Goal: Task Accomplishment & Management: Use online tool/utility

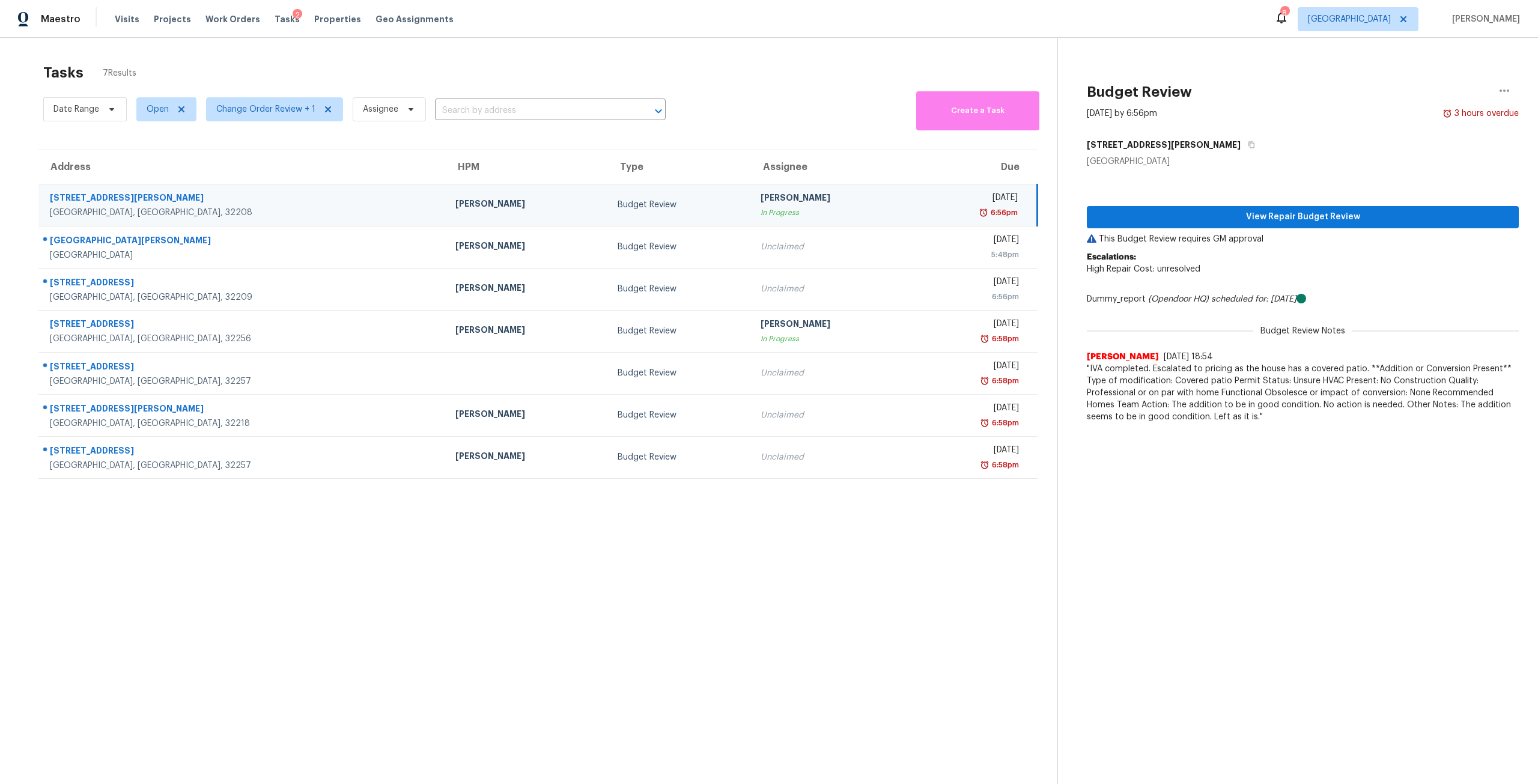
click at [685, 3] on div "Maestro Visits Projects Work Orders Tasks 2 Properties Geo Assignments 8 [GEOGR…" at bounding box center [769, 19] width 1538 height 38
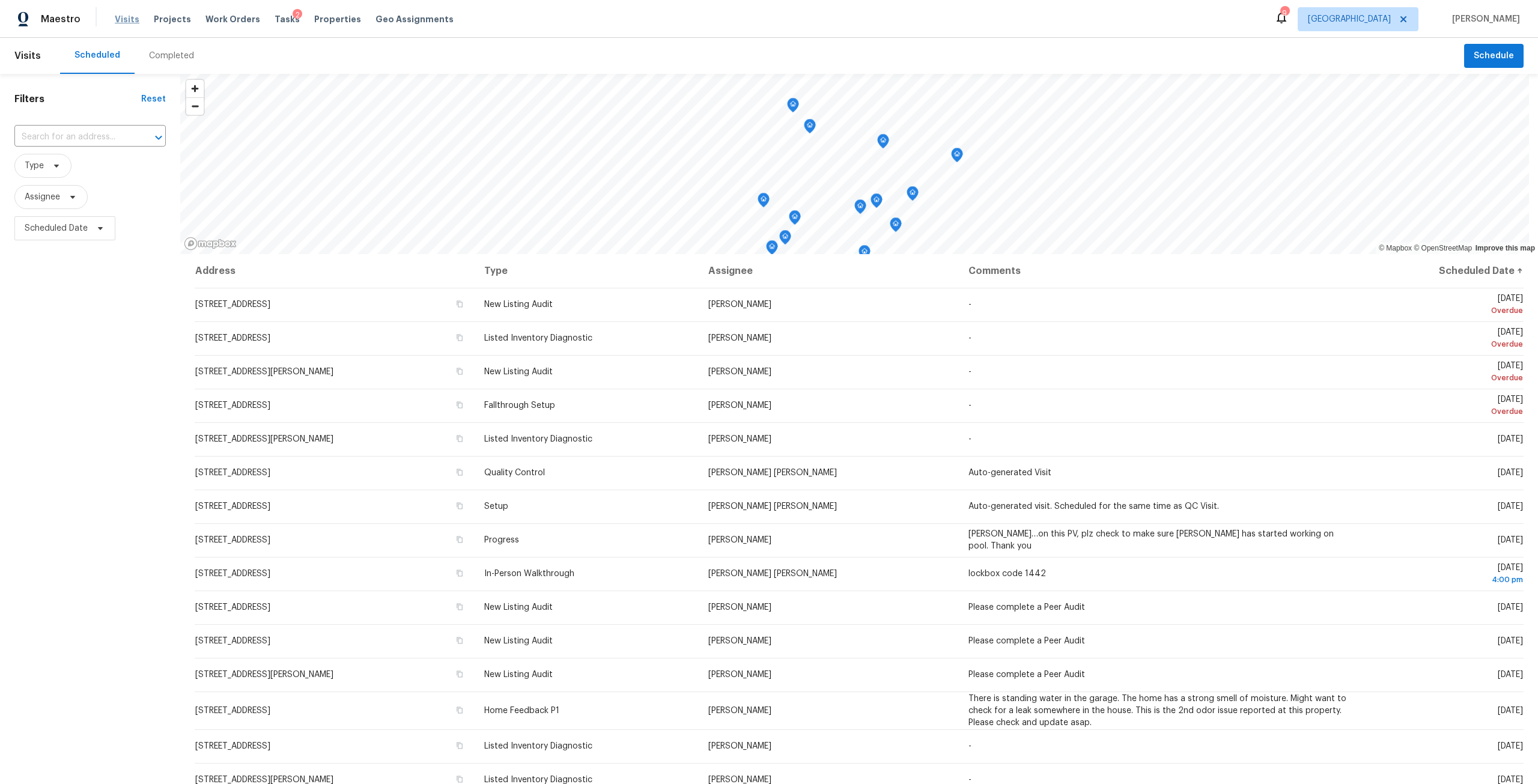
click at [130, 19] on span "Visits" at bounding box center [127, 19] width 25 height 12
click at [168, 54] on div "Completed" at bounding box center [171, 55] width 45 height 12
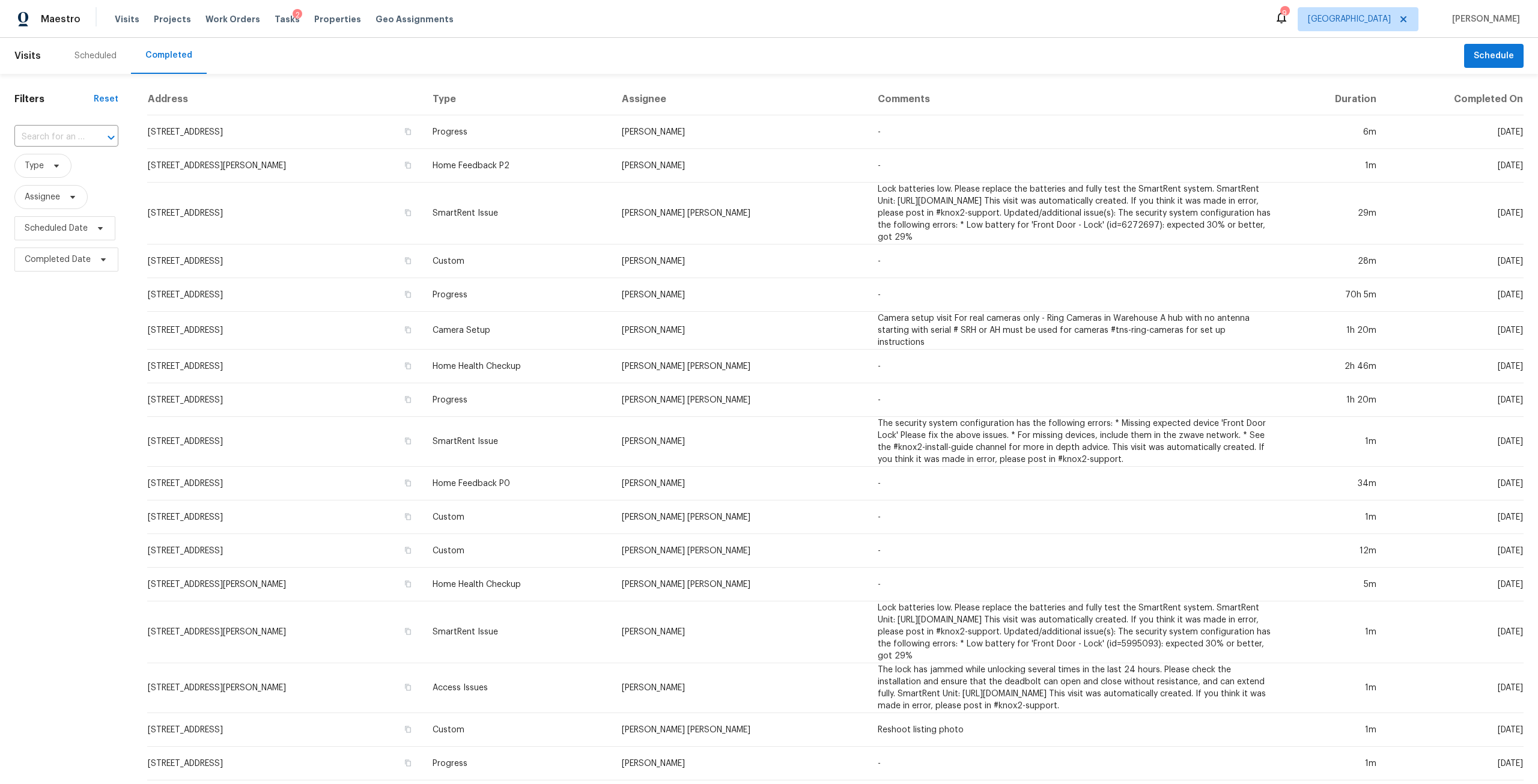
click at [79, 53] on div "Scheduled" at bounding box center [96, 55] width 42 height 12
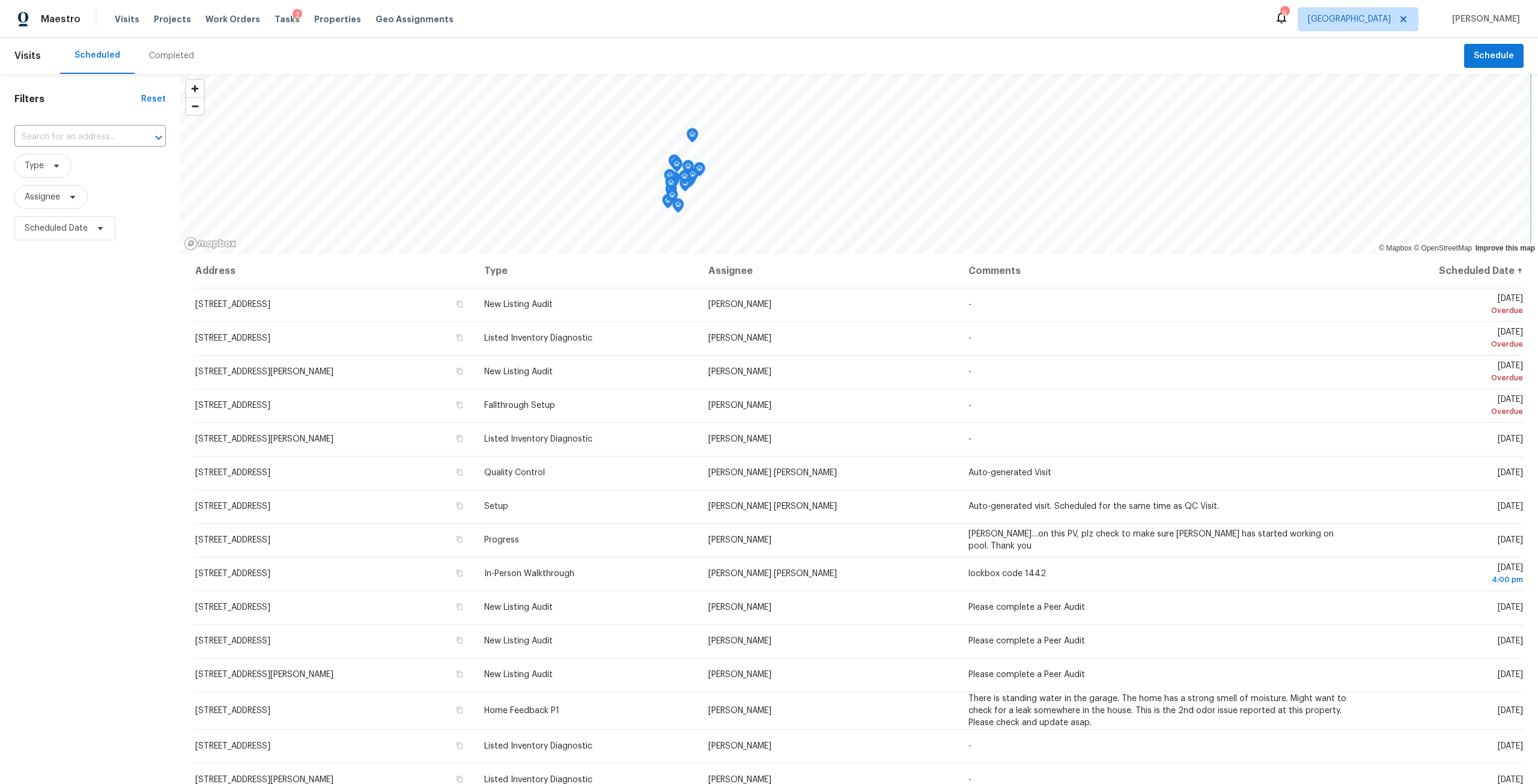
click at [671, 280] on div "© Mapbox © OpenStreetMap Improve this map Address Type Assignee Comments Schedu…" at bounding box center [859, 477] width 1358 height 808
click at [690, 134] on icon "Map marker" at bounding box center [690, 138] width 11 height 14
click at [275, 19] on span "Tasks" at bounding box center [287, 19] width 25 height 8
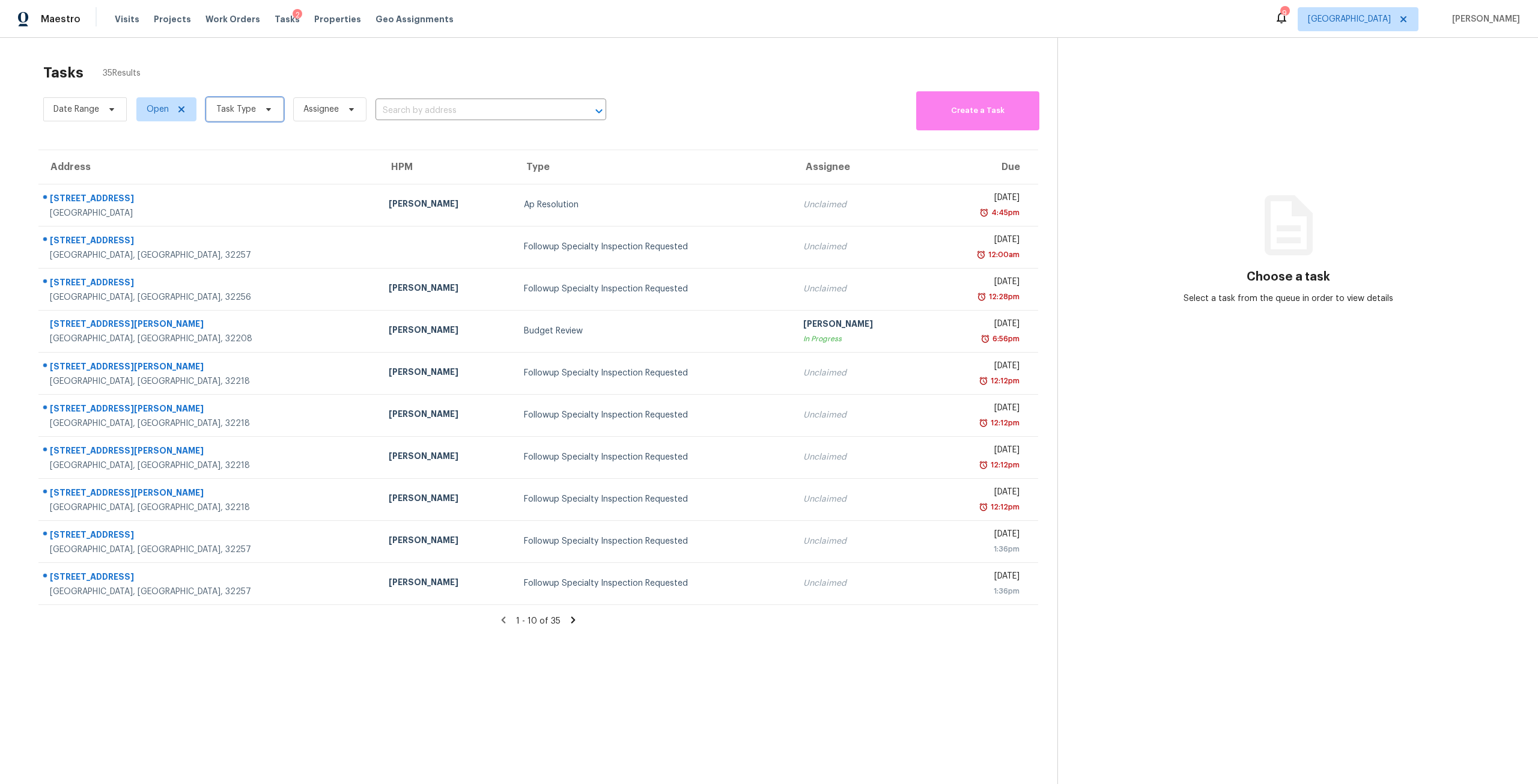
click at [244, 115] on span "Task Type" at bounding box center [235, 109] width 39 height 12
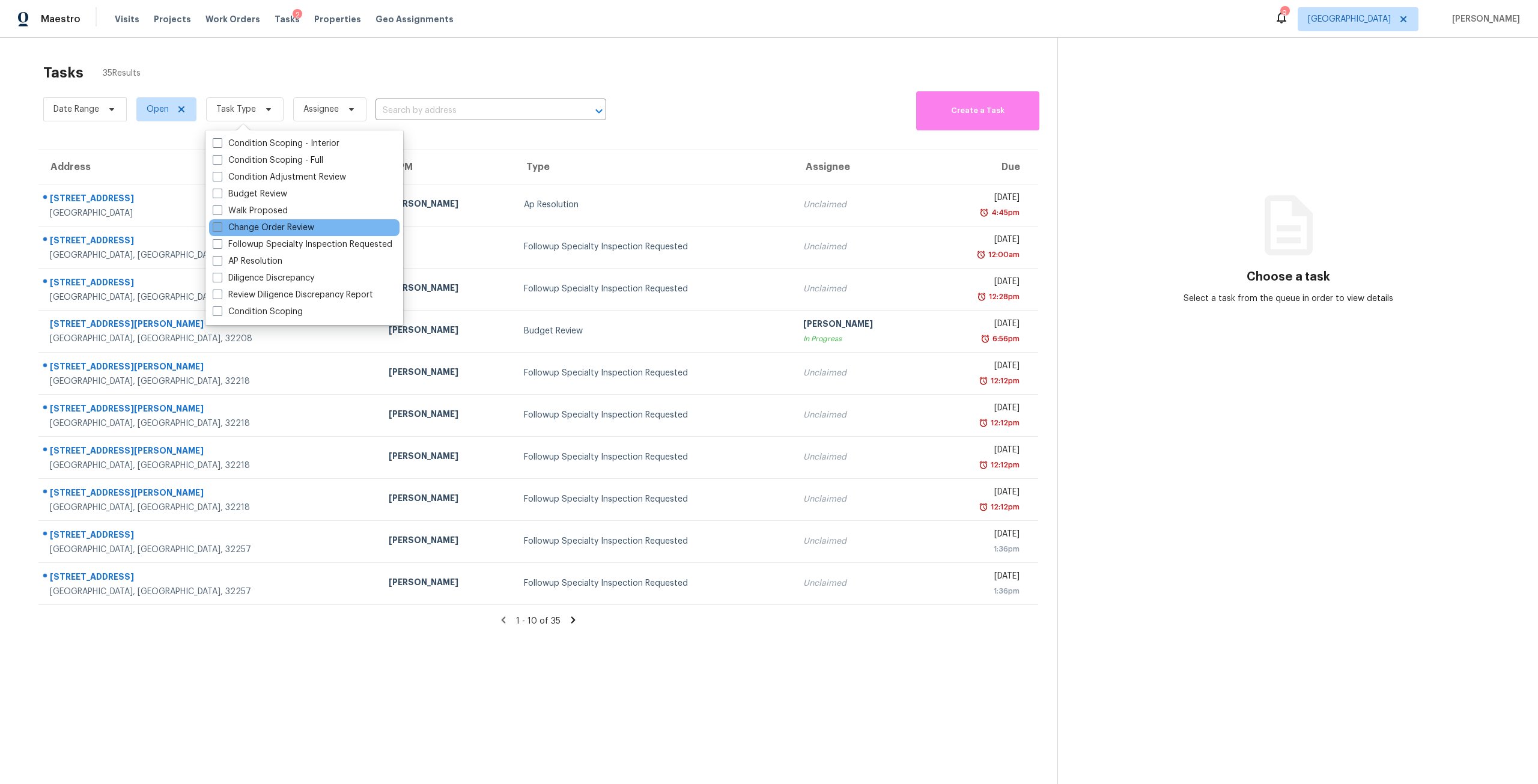
click at [289, 226] on label "Change Order Review" at bounding box center [263, 227] width 102 height 12
click at [221, 226] on input "Change Order Review" at bounding box center [216, 225] width 8 height 8
checkbox input "true"
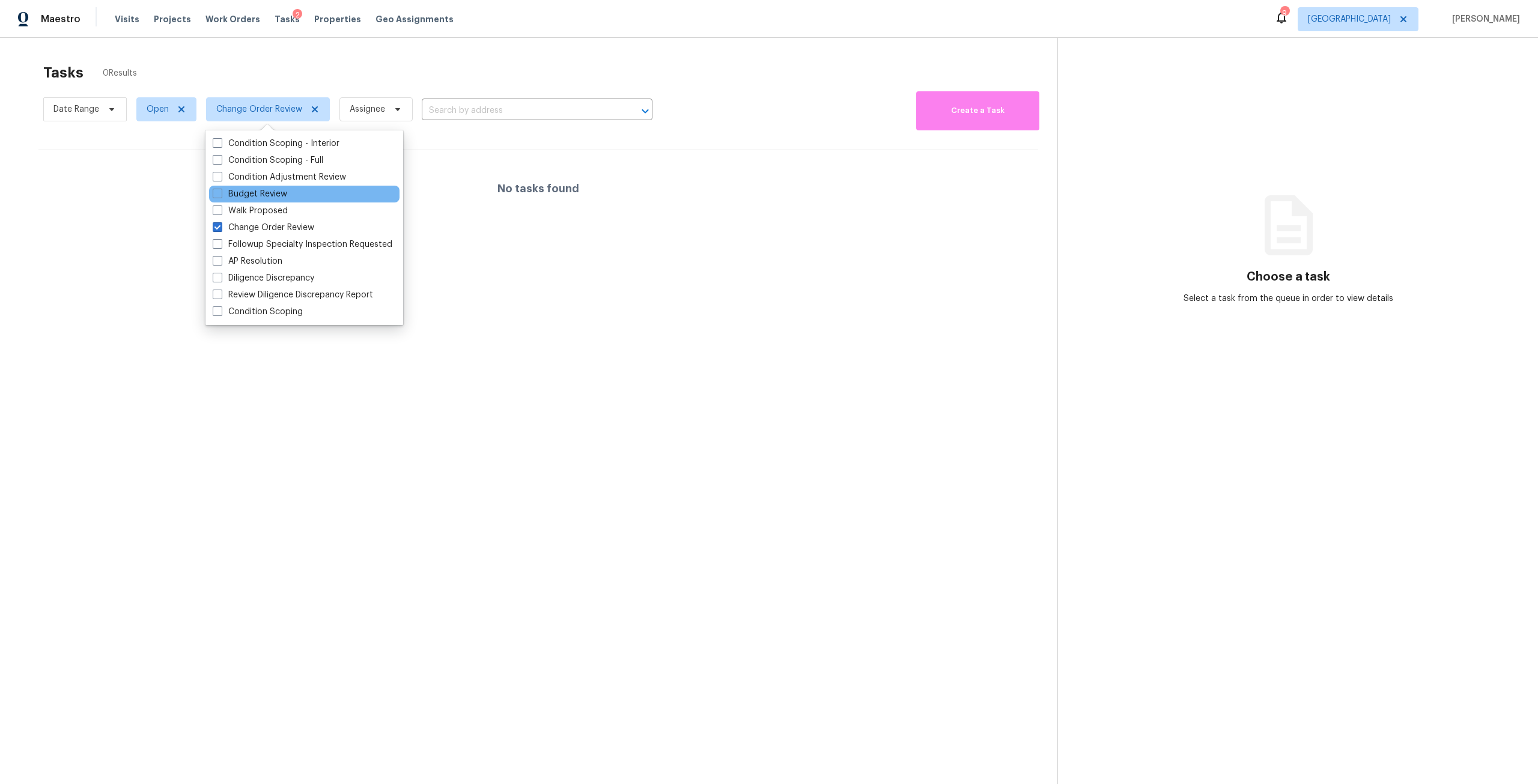
click at [281, 200] on div "Budget Review" at bounding box center [304, 194] width 190 height 17
click at [275, 194] on label "Budget Review" at bounding box center [250, 194] width 75 height 12
click at [221, 194] on input "Budget Review" at bounding box center [216, 192] width 8 height 8
checkbox input "true"
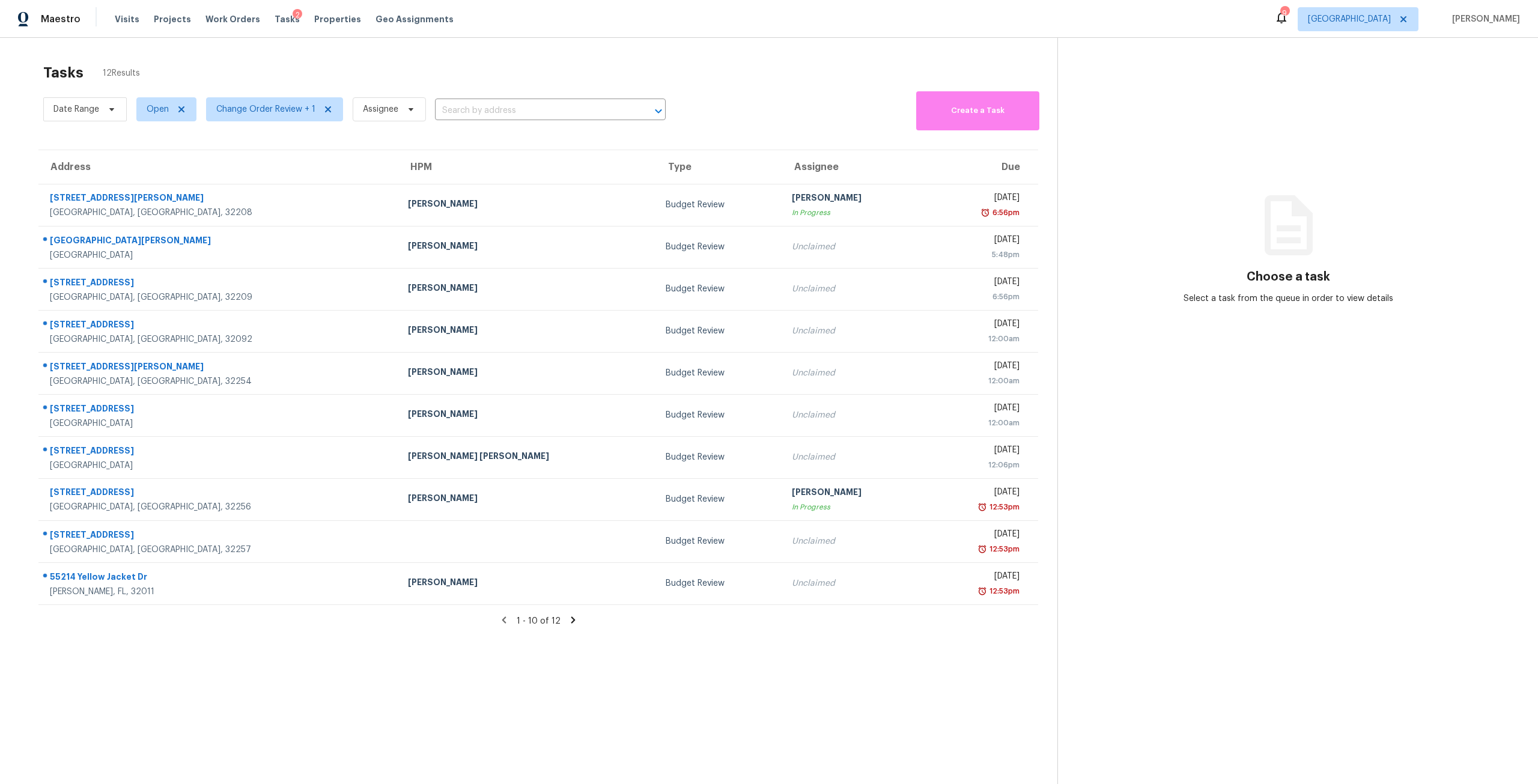
click at [748, 48] on div "Tasks 12 Results Date Range Open Change Order Review + 1 Assignee ​ Create a Ta…" at bounding box center [769, 430] width 1538 height 784
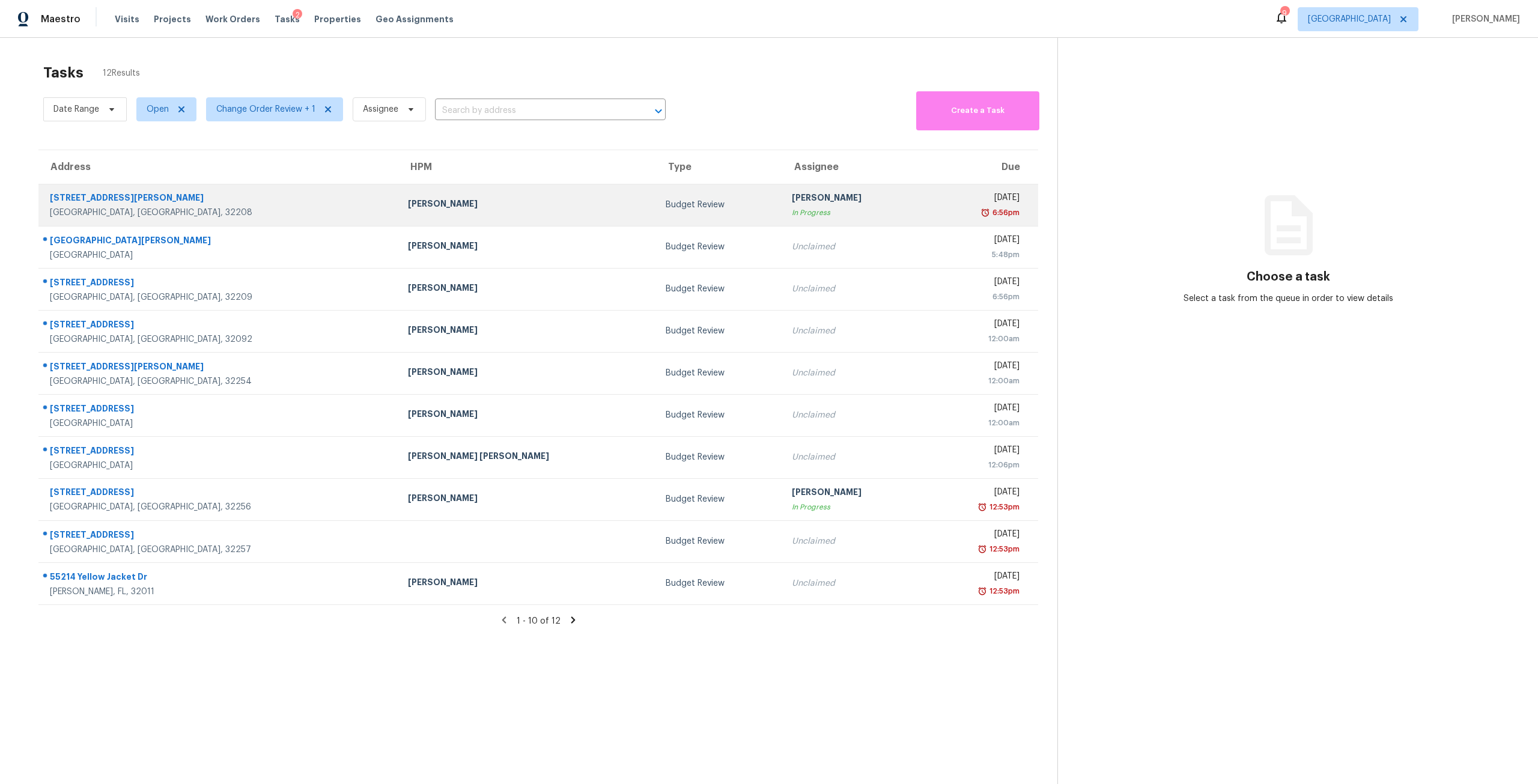
click at [792, 216] on div "In Progress" at bounding box center [853, 212] width 124 height 12
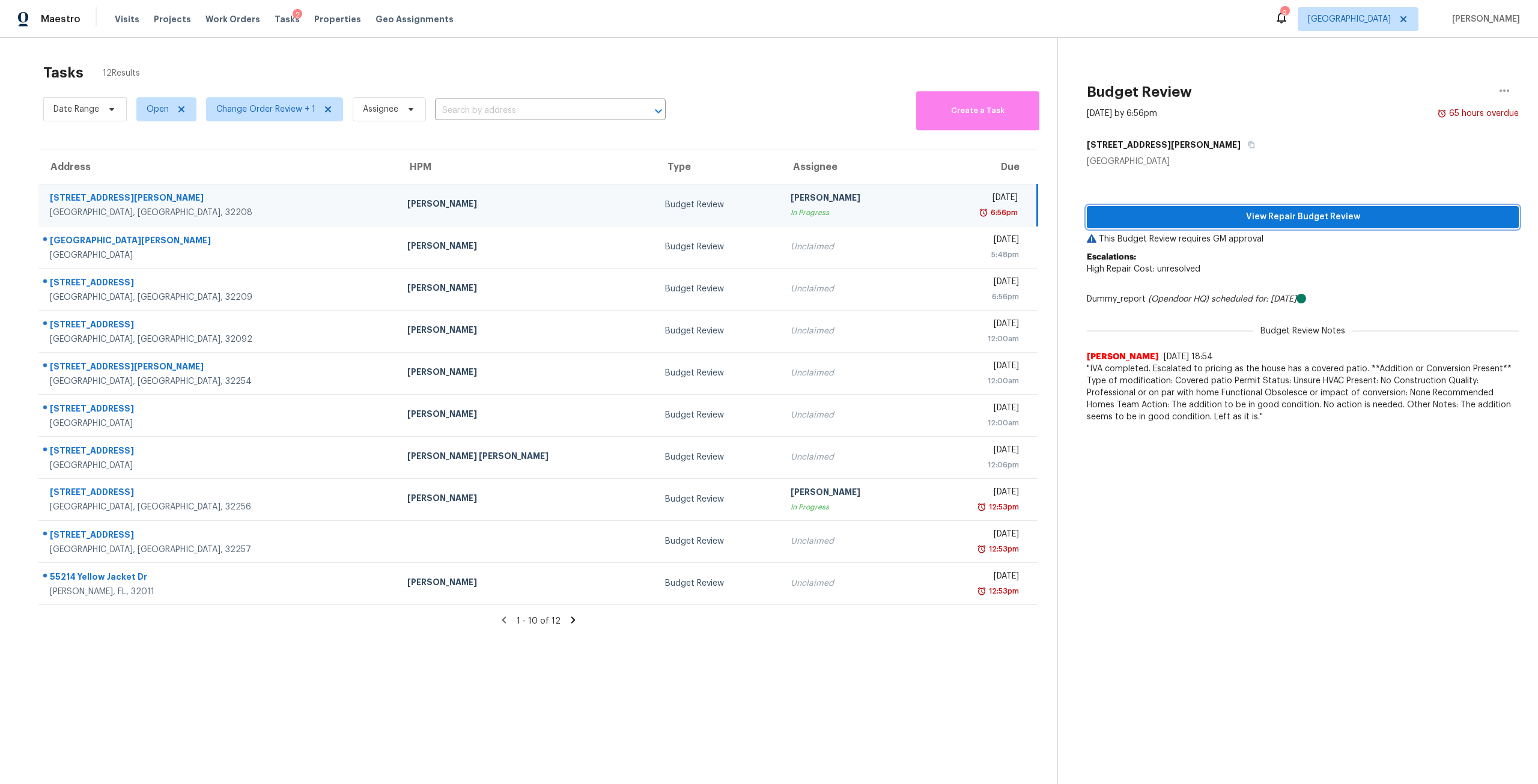
click at [1246, 224] on span "View Repair Budget Review" at bounding box center [1303, 217] width 413 height 15
click at [571, 621] on icon at bounding box center [573, 620] width 4 height 7
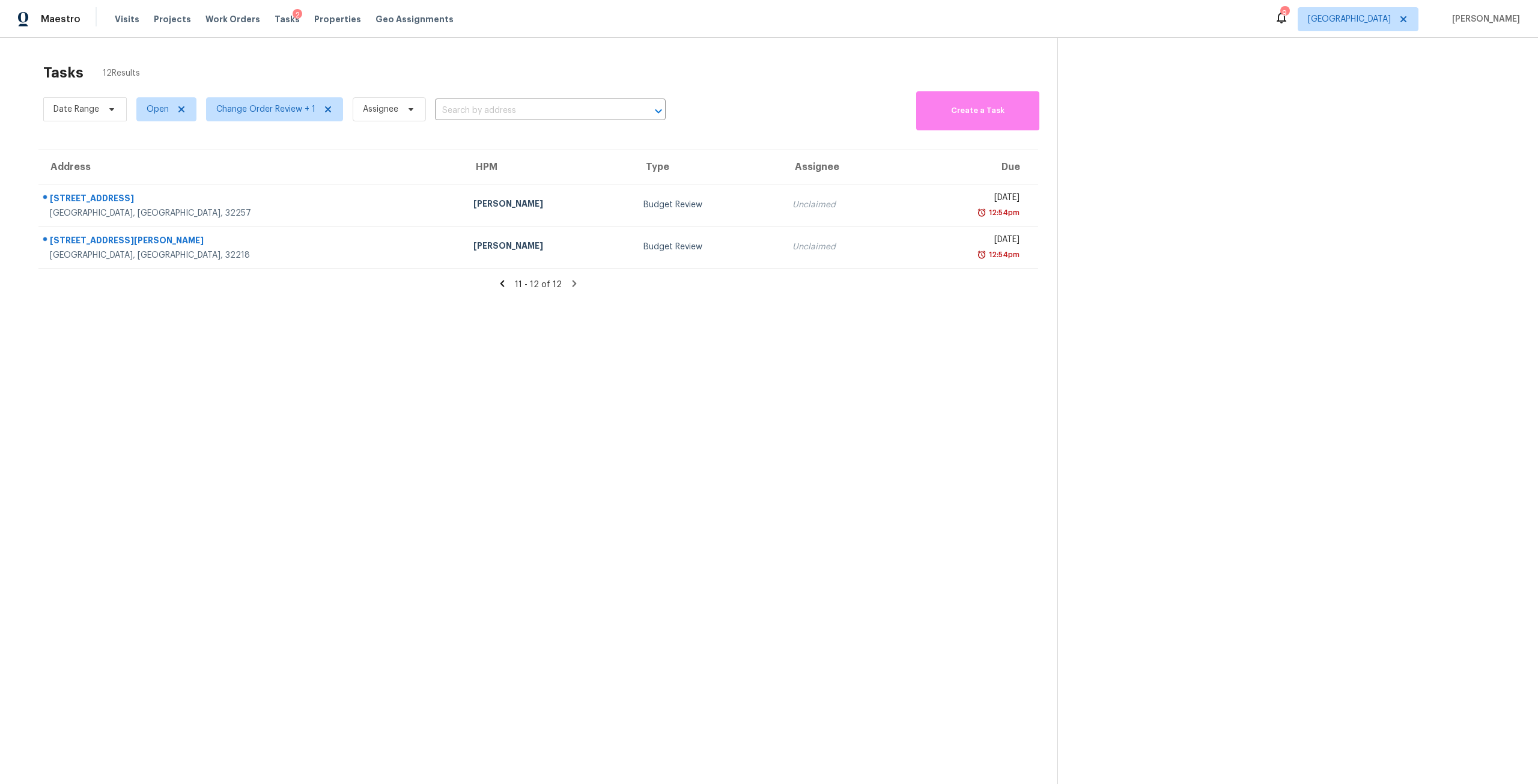
click at [505, 284] on icon at bounding box center [503, 284] width 11 height 11
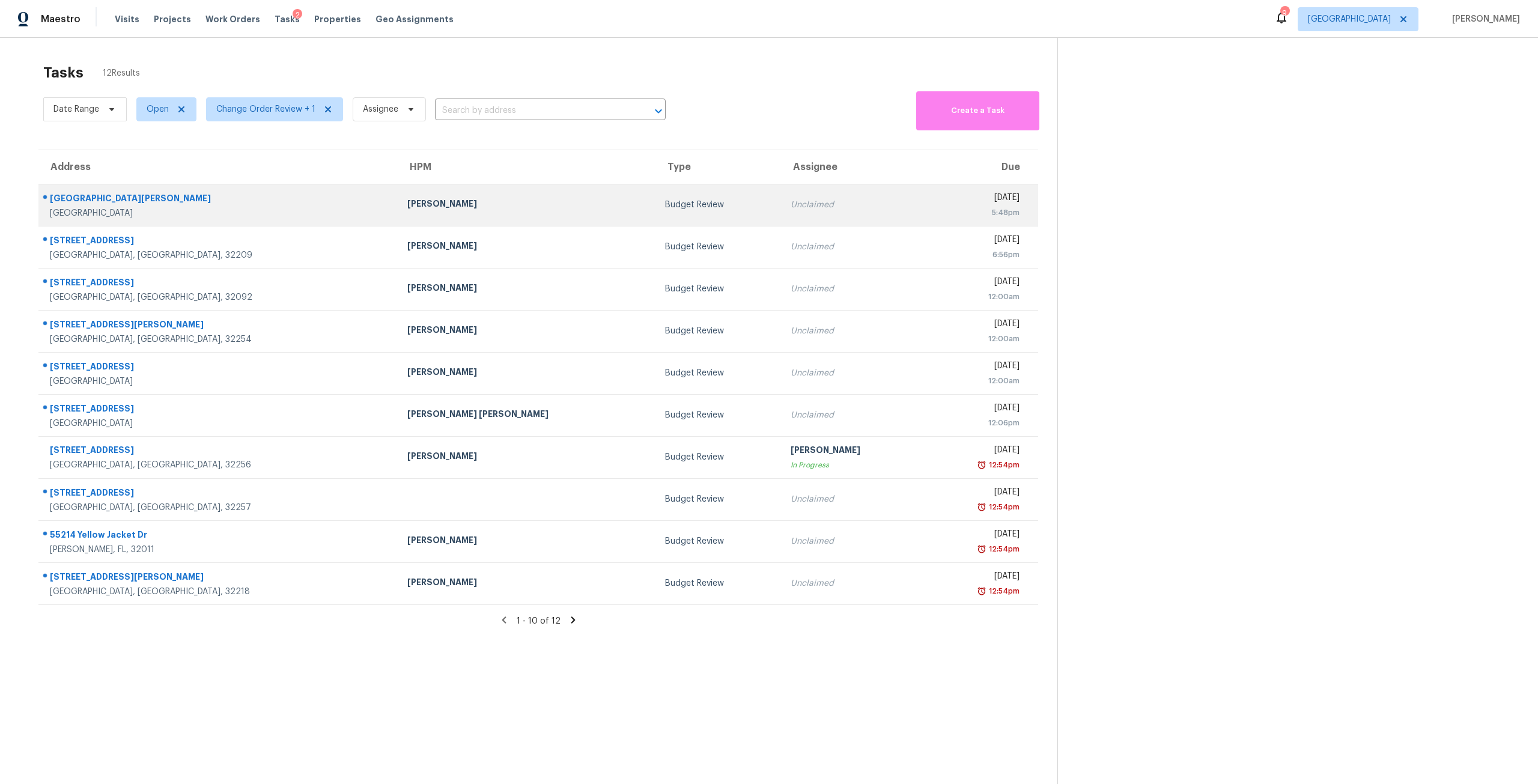
click at [958, 207] on div "5:48pm" at bounding box center [977, 212] width 86 height 12
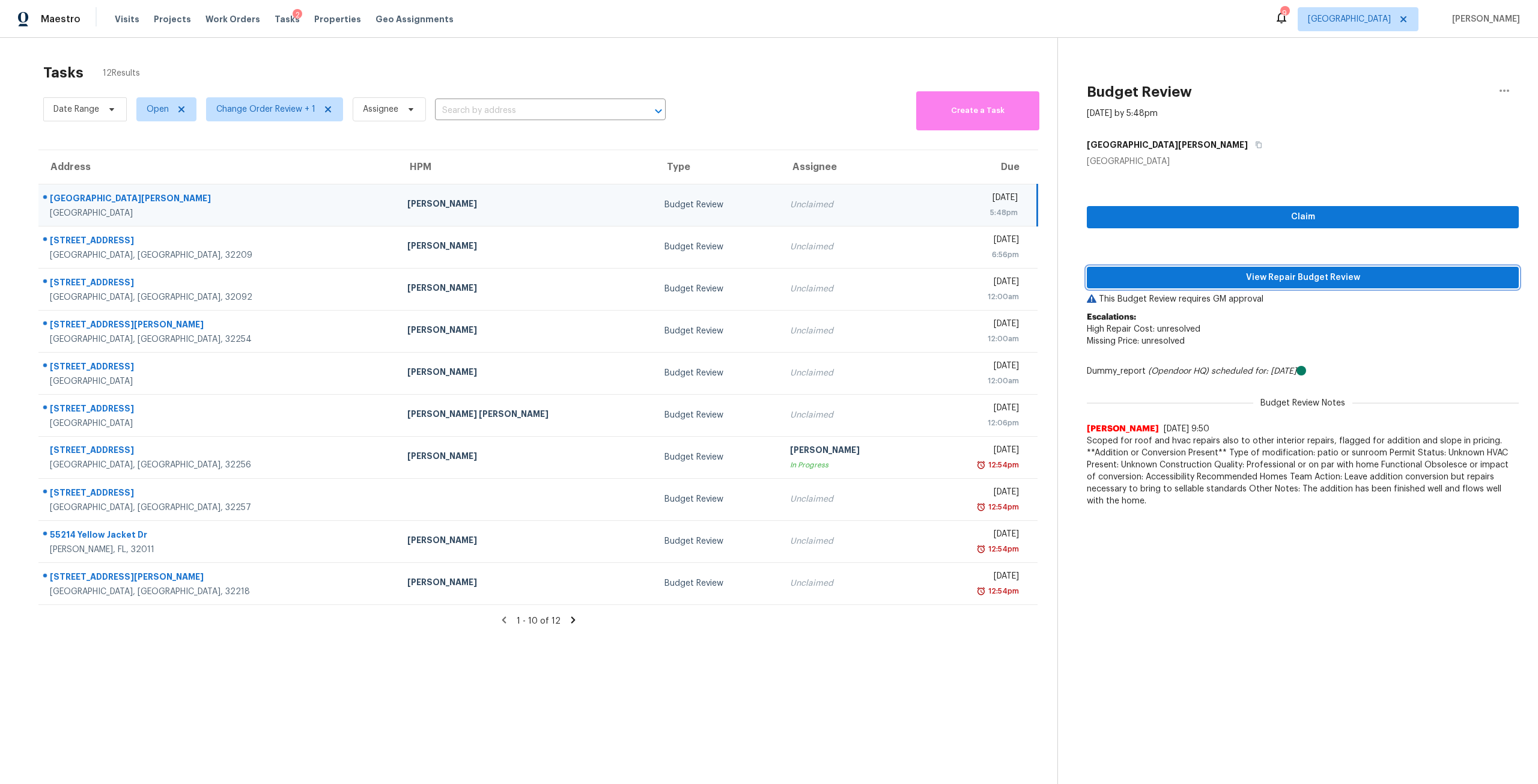
click at [1224, 271] on span "View Repair Budget Review" at bounding box center [1303, 278] width 413 height 15
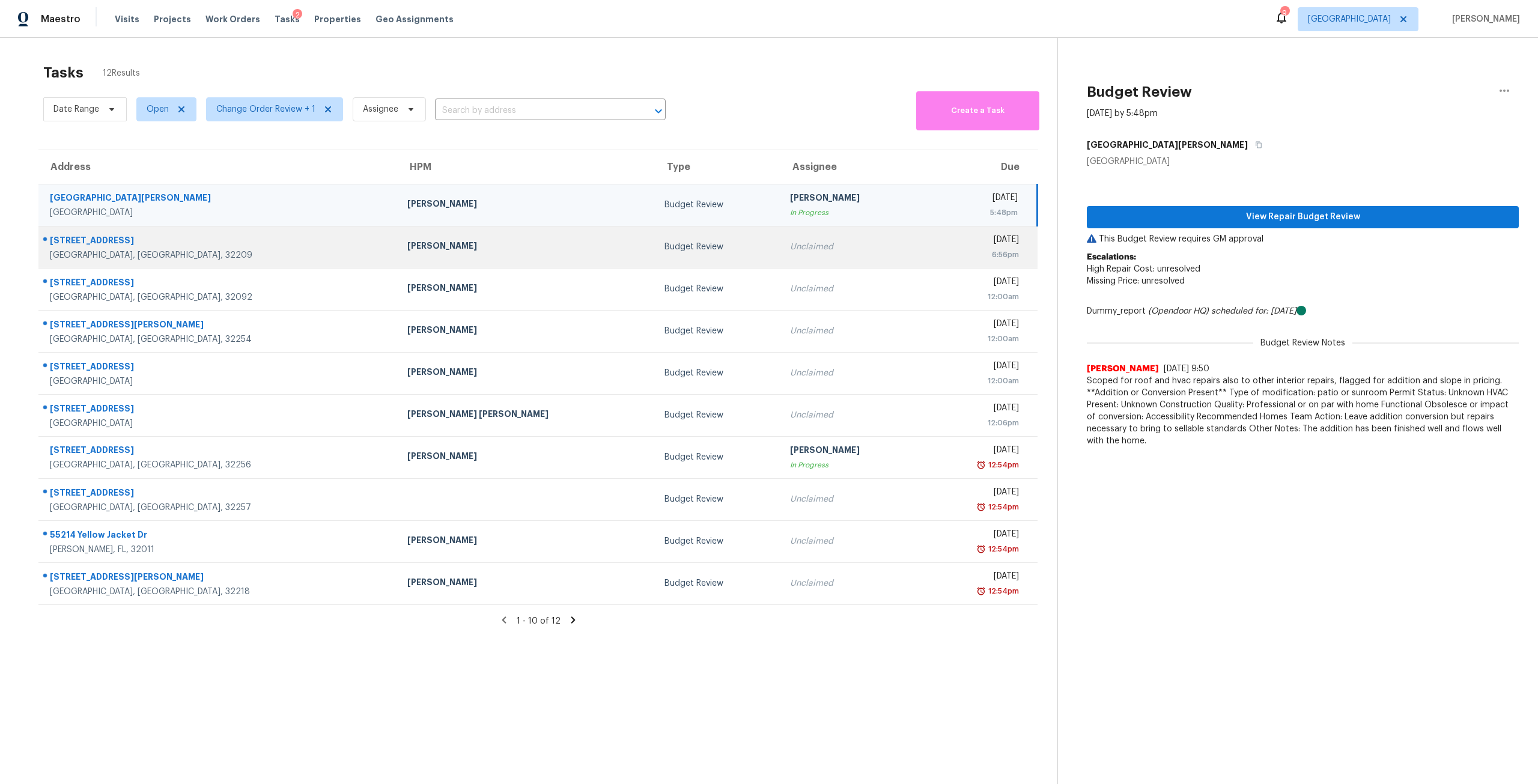
click at [664, 247] on div "Budget Review" at bounding box center [718, 246] width 107 height 12
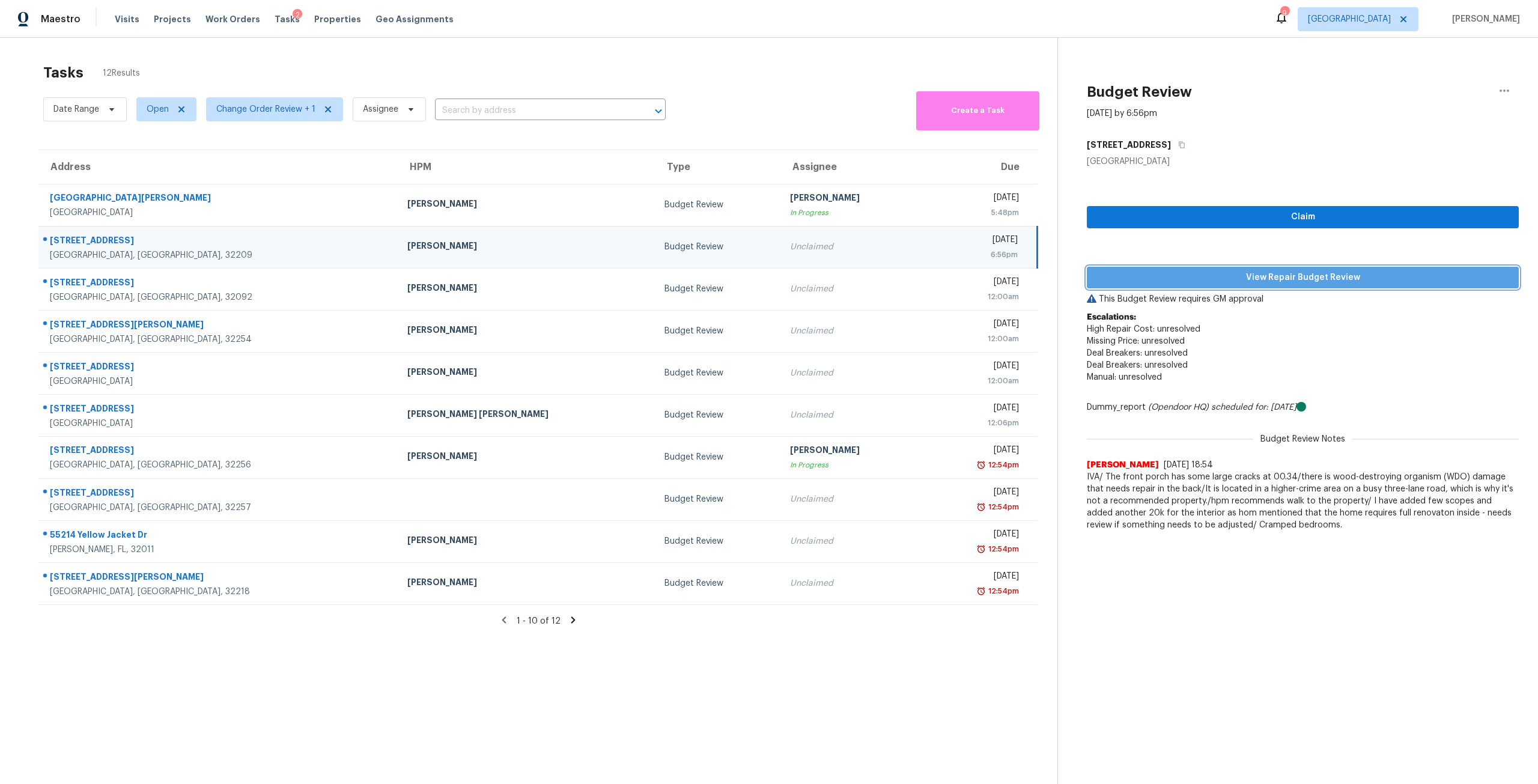
click at [1231, 284] on span "View Repair Budget Review" at bounding box center [1303, 278] width 413 height 15
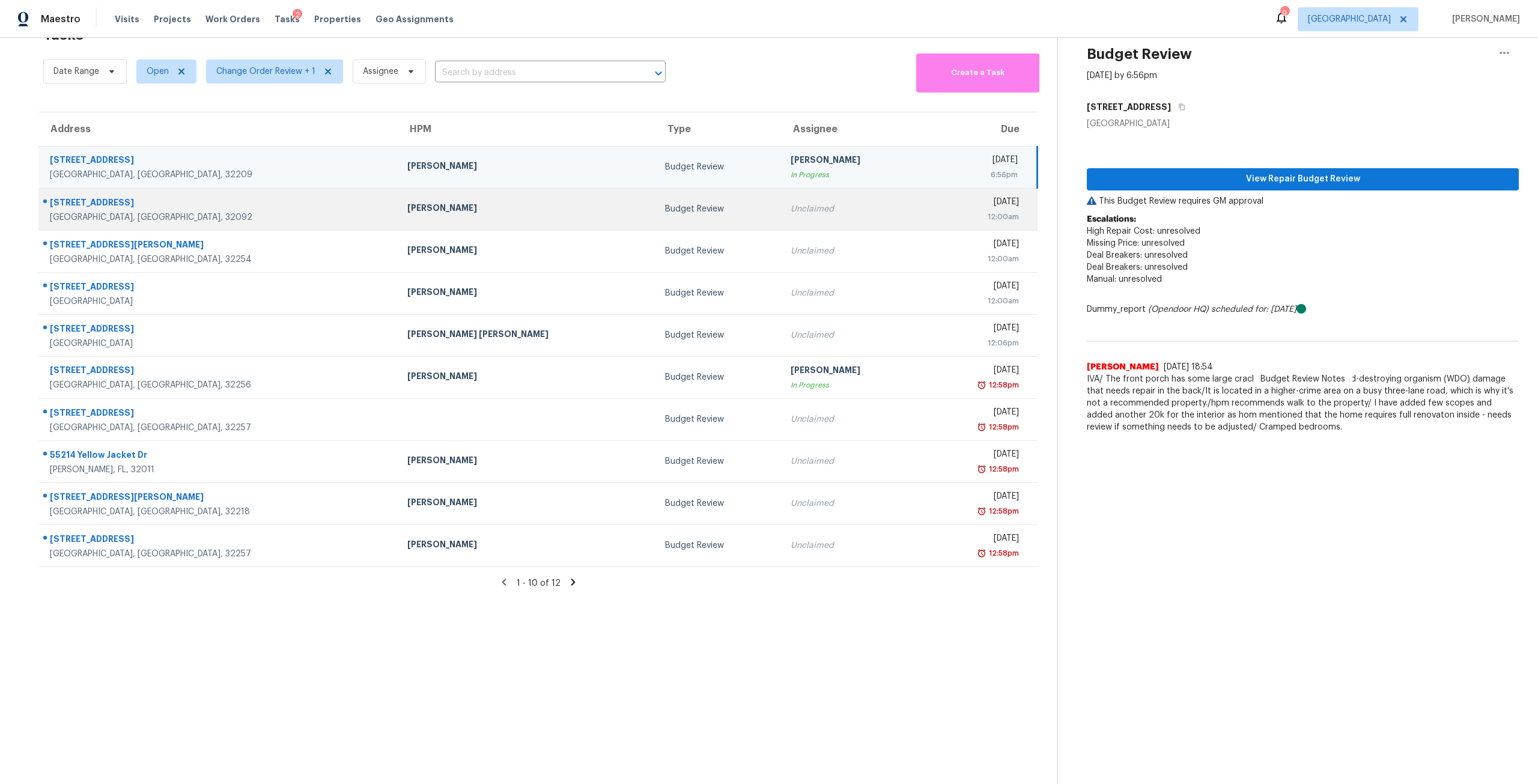
scroll to position [47, 0]
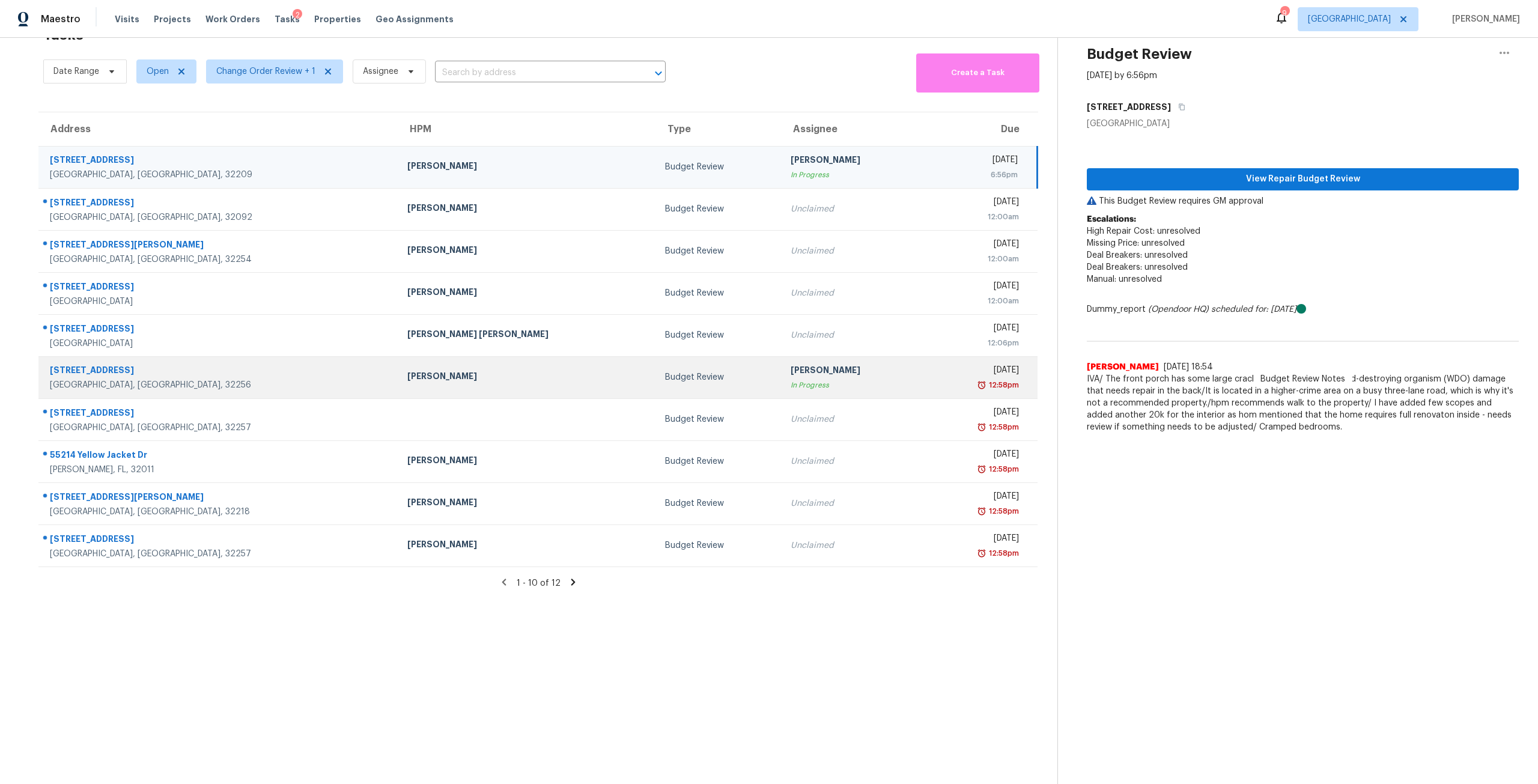
click at [813, 364] on div "[PERSON_NAME]" at bounding box center [852, 372] width 124 height 15
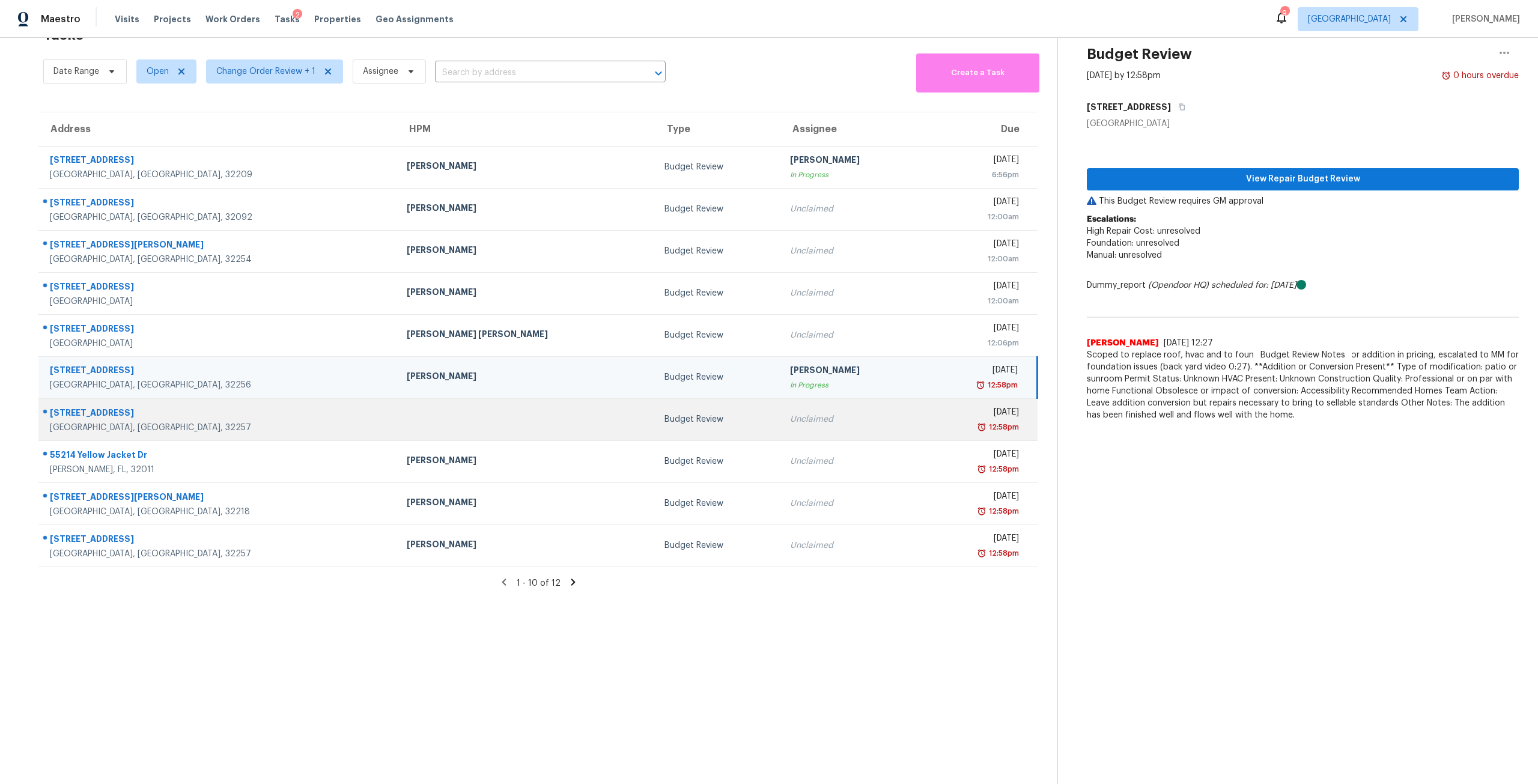
click at [923, 426] on td "[DATE] 12:58pm" at bounding box center [979, 419] width 114 height 42
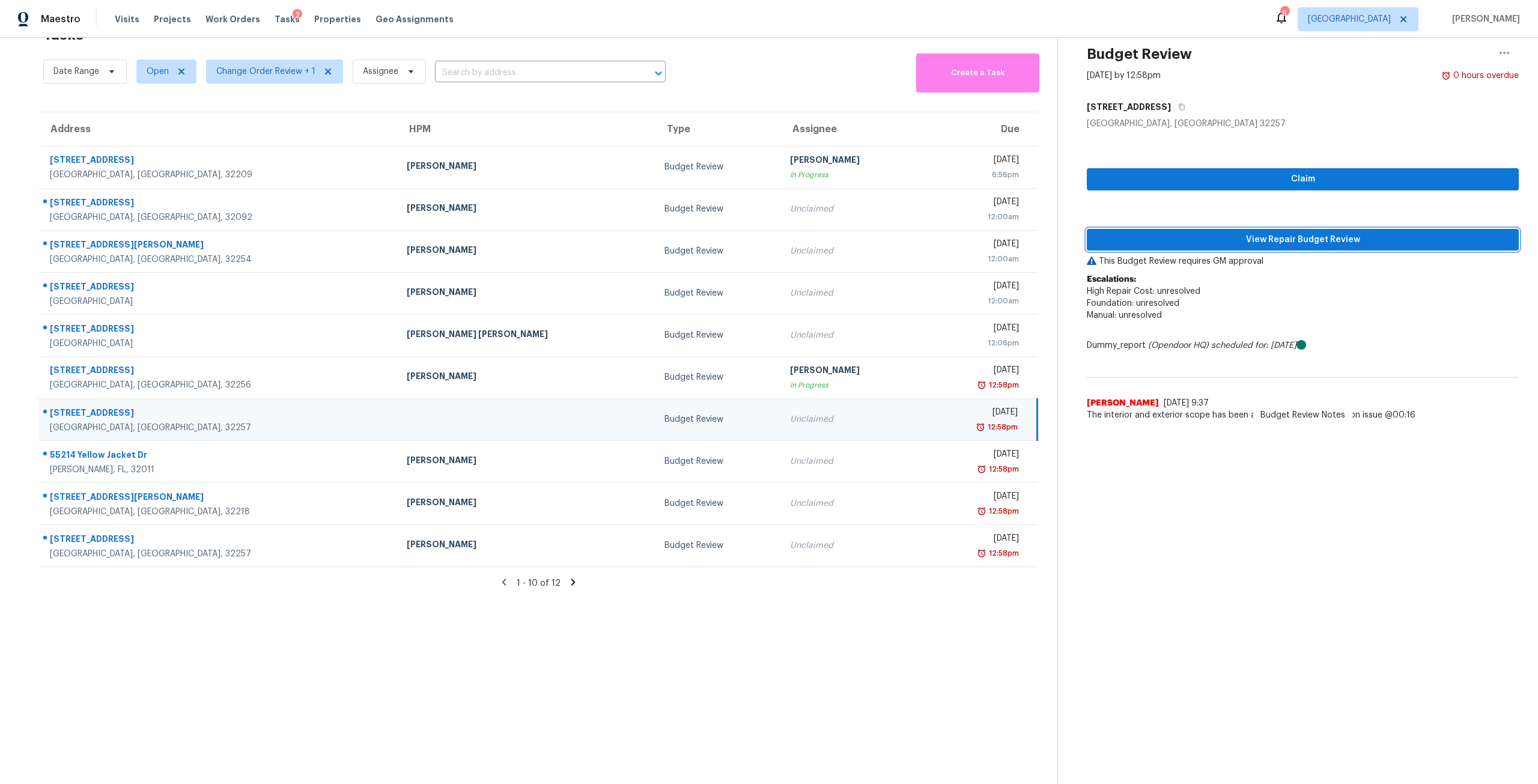
click at [1299, 233] on span "View Repair Budget Review" at bounding box center [1303, 240] width 413 height 15
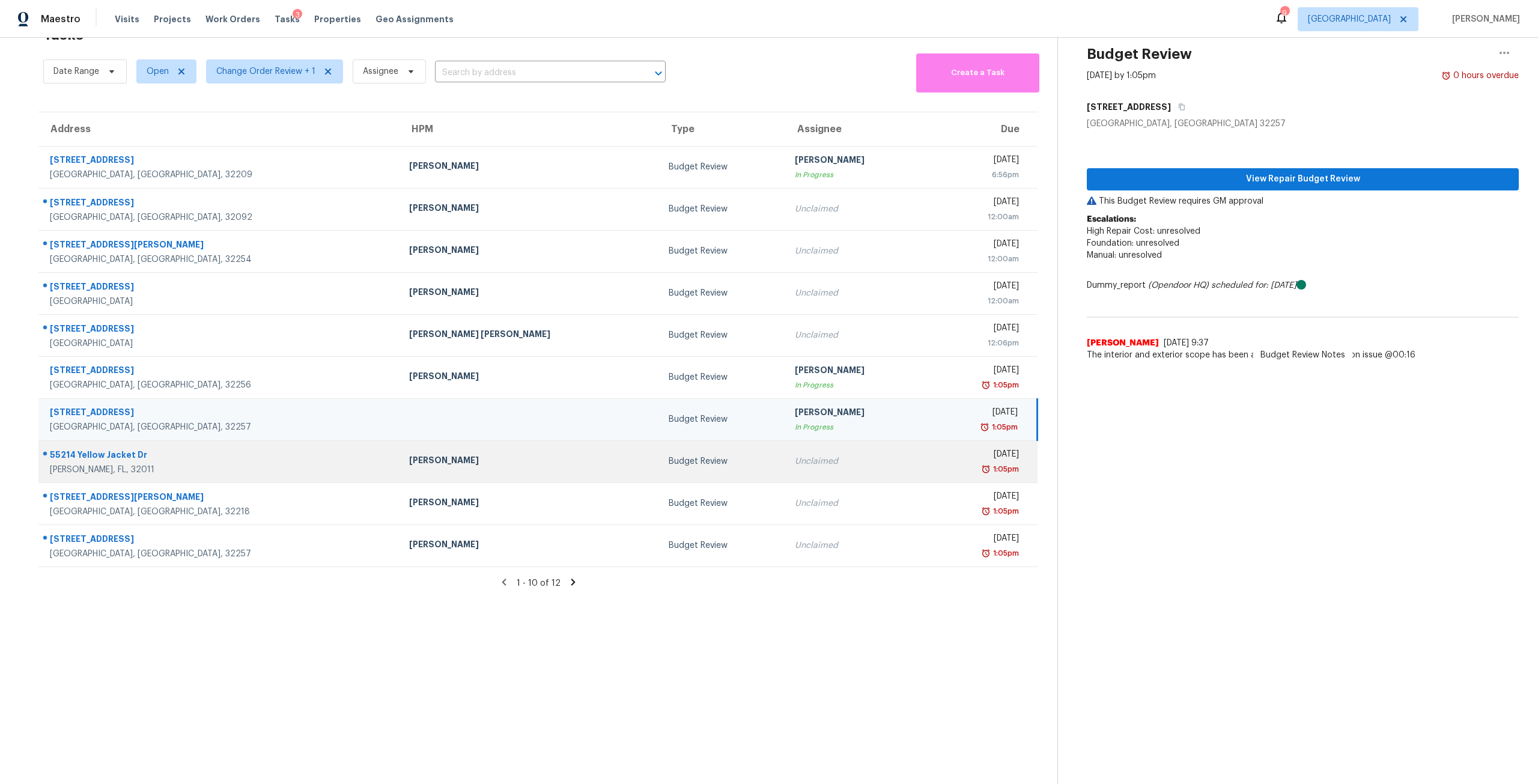
click at [795, 455] on div "Unclaimed" at bounding box center [857, 461] width 125 height 12
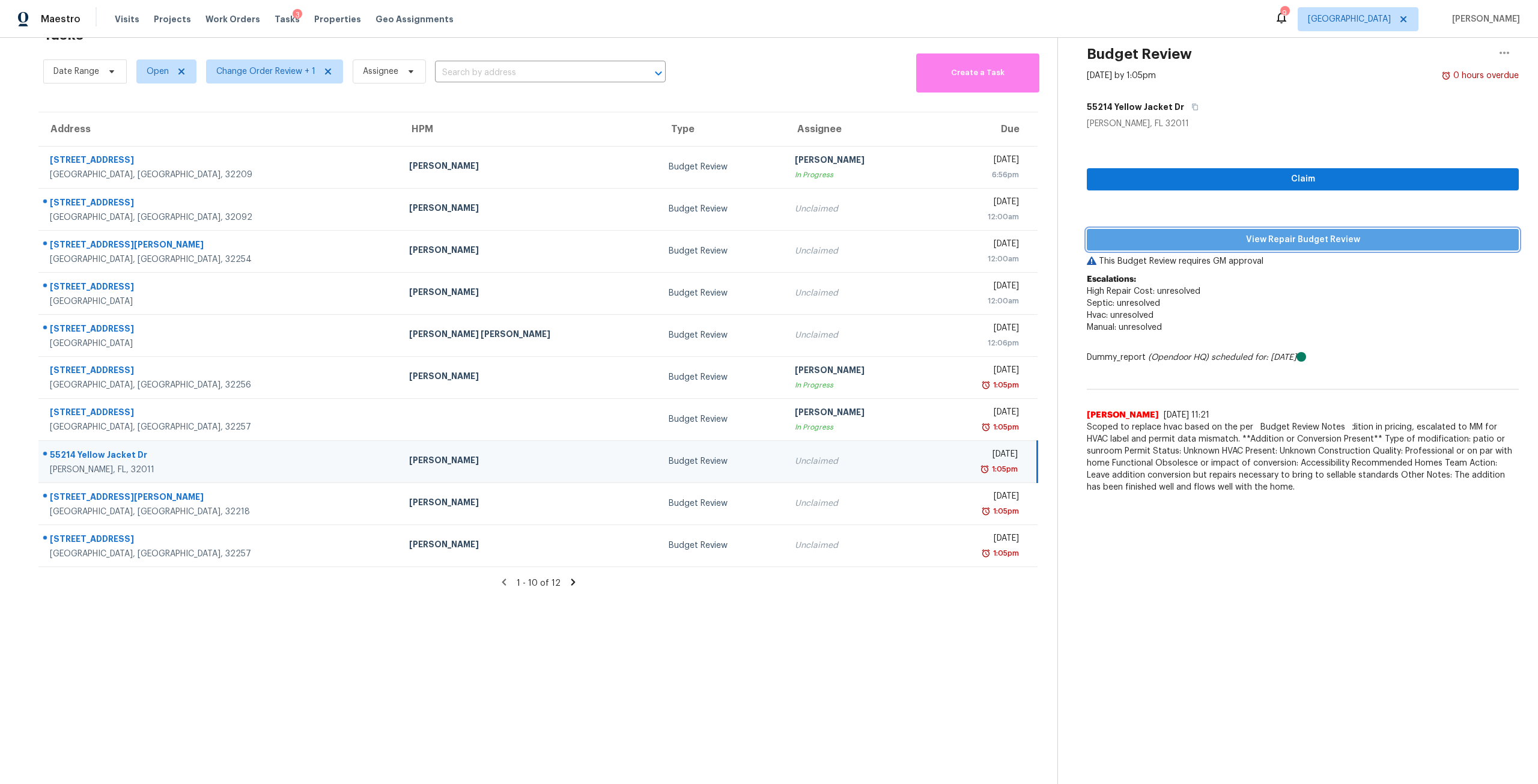
click at [1301, 233] on span "View Repair Budget Review" at bounding box center [1303, 240] width 413 height 15
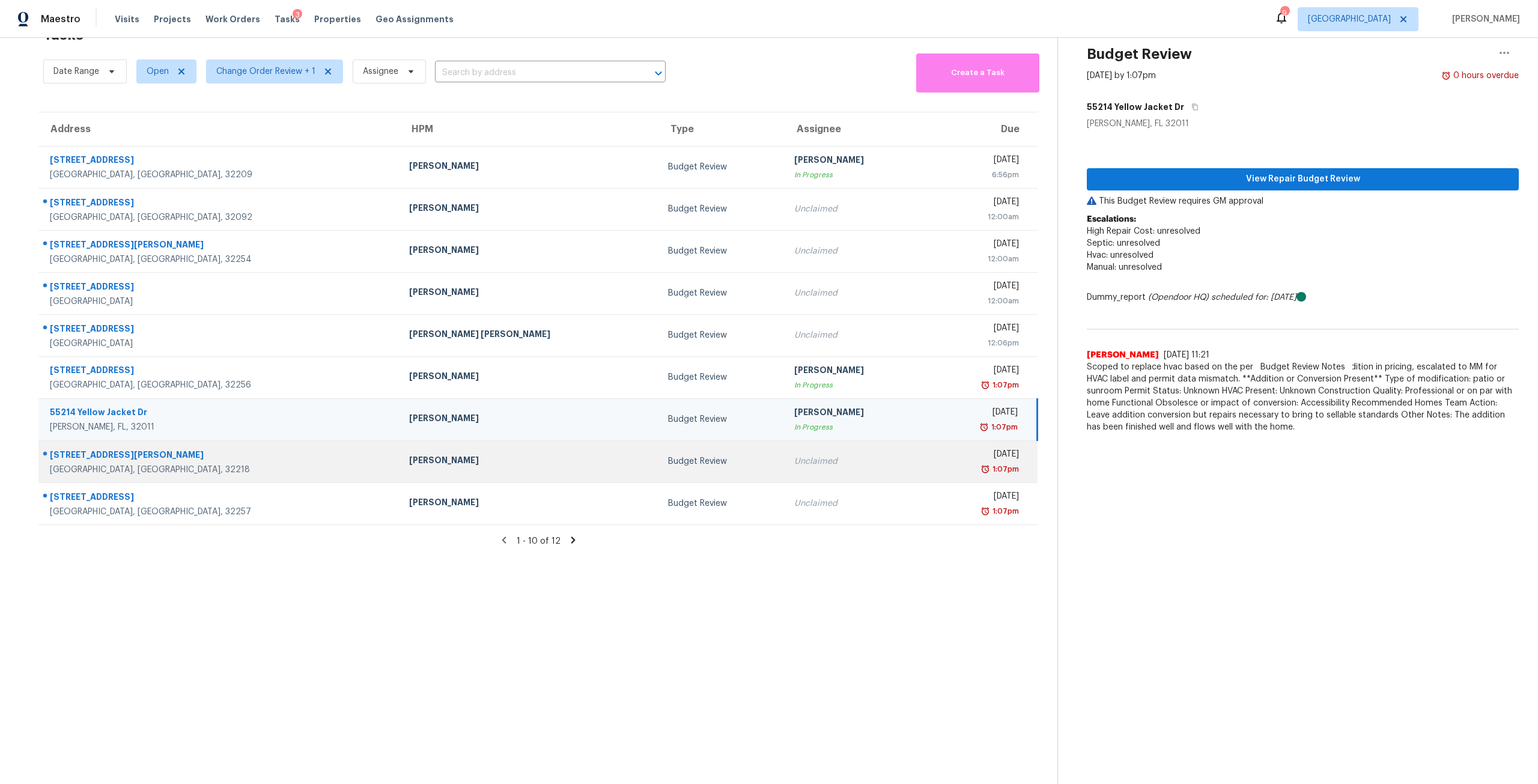
click at [785, 470] on td "Unclaimed" at bounding box center [856, 461] width 143 height 42
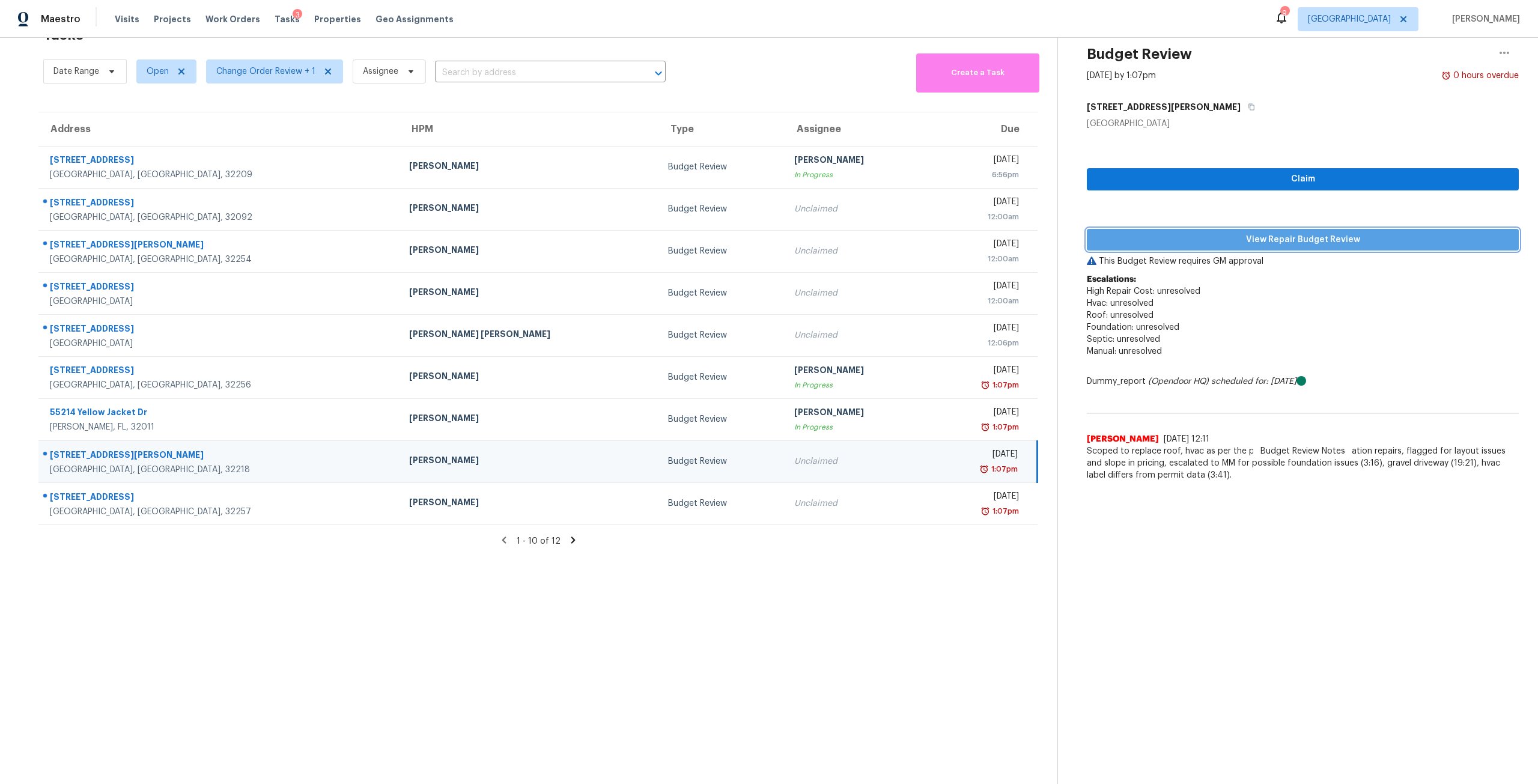
click at [1263, 229] on button "View Repair Budget Review" at bounding box center [1303, 240] width 432 height 22
